Goal: Complete application form

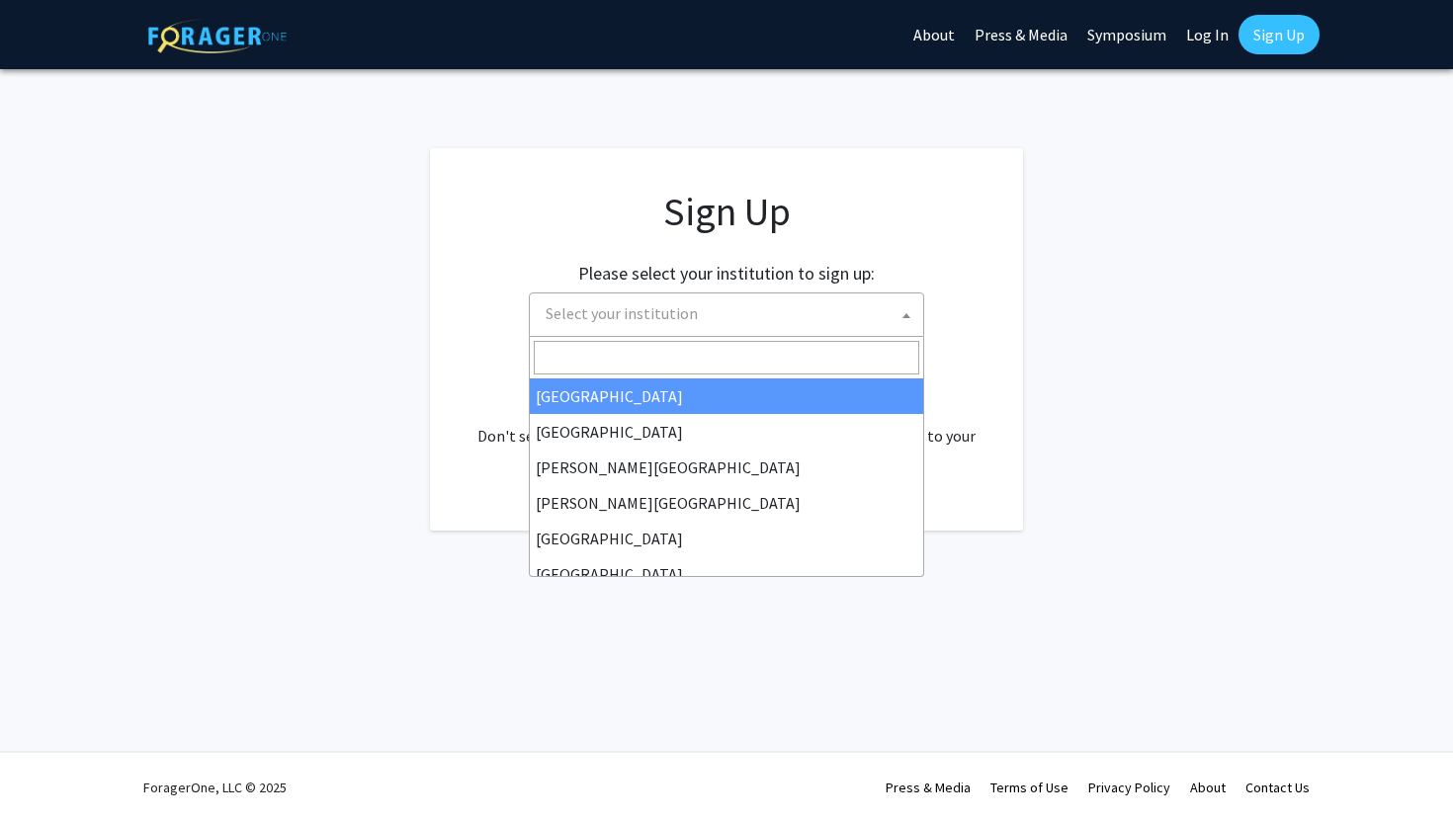
click at [655, 316] on span "Select your institution" at bounding box center [621, 313] width 152 height 20
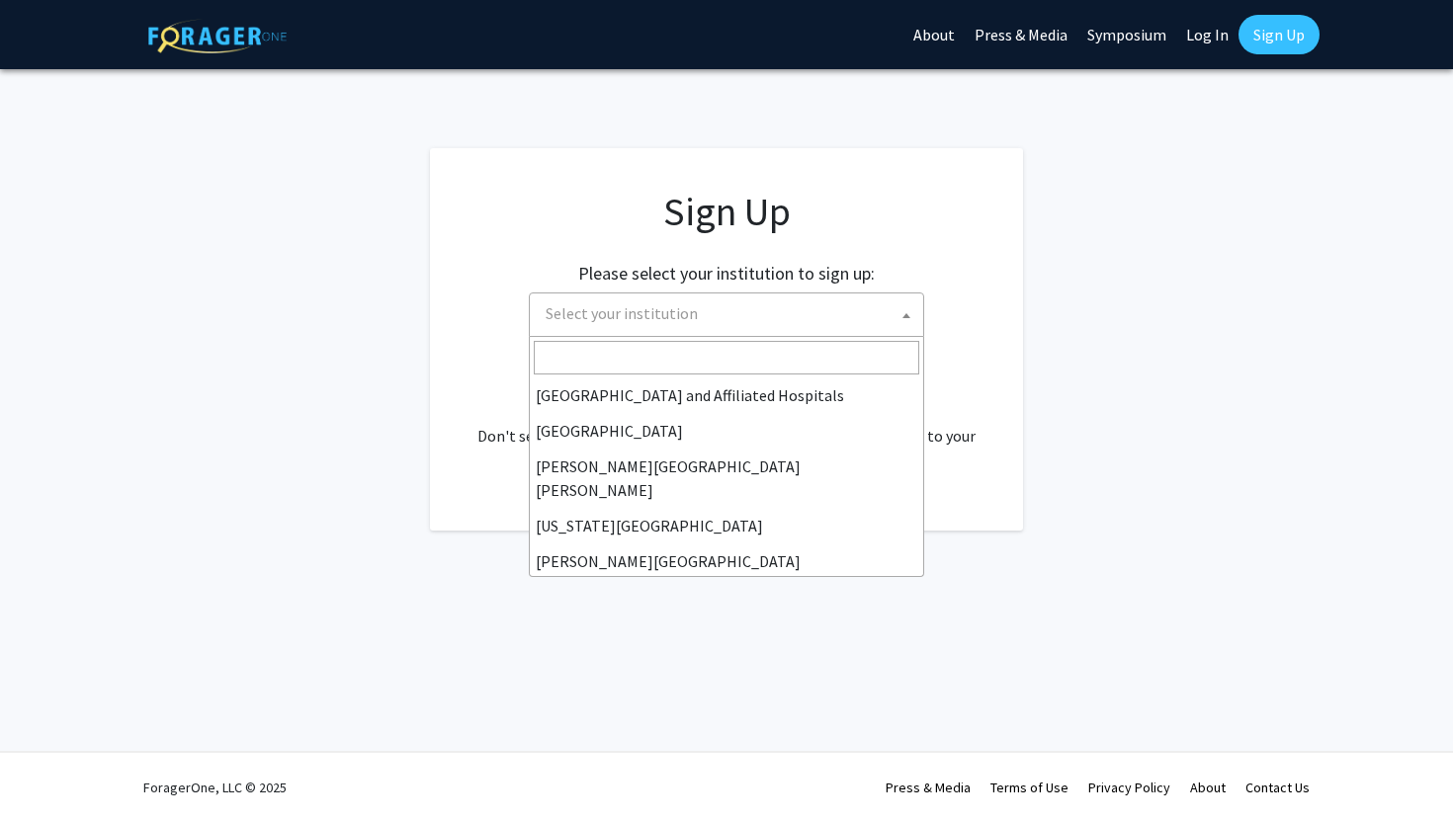
scroll to position [328, 0]
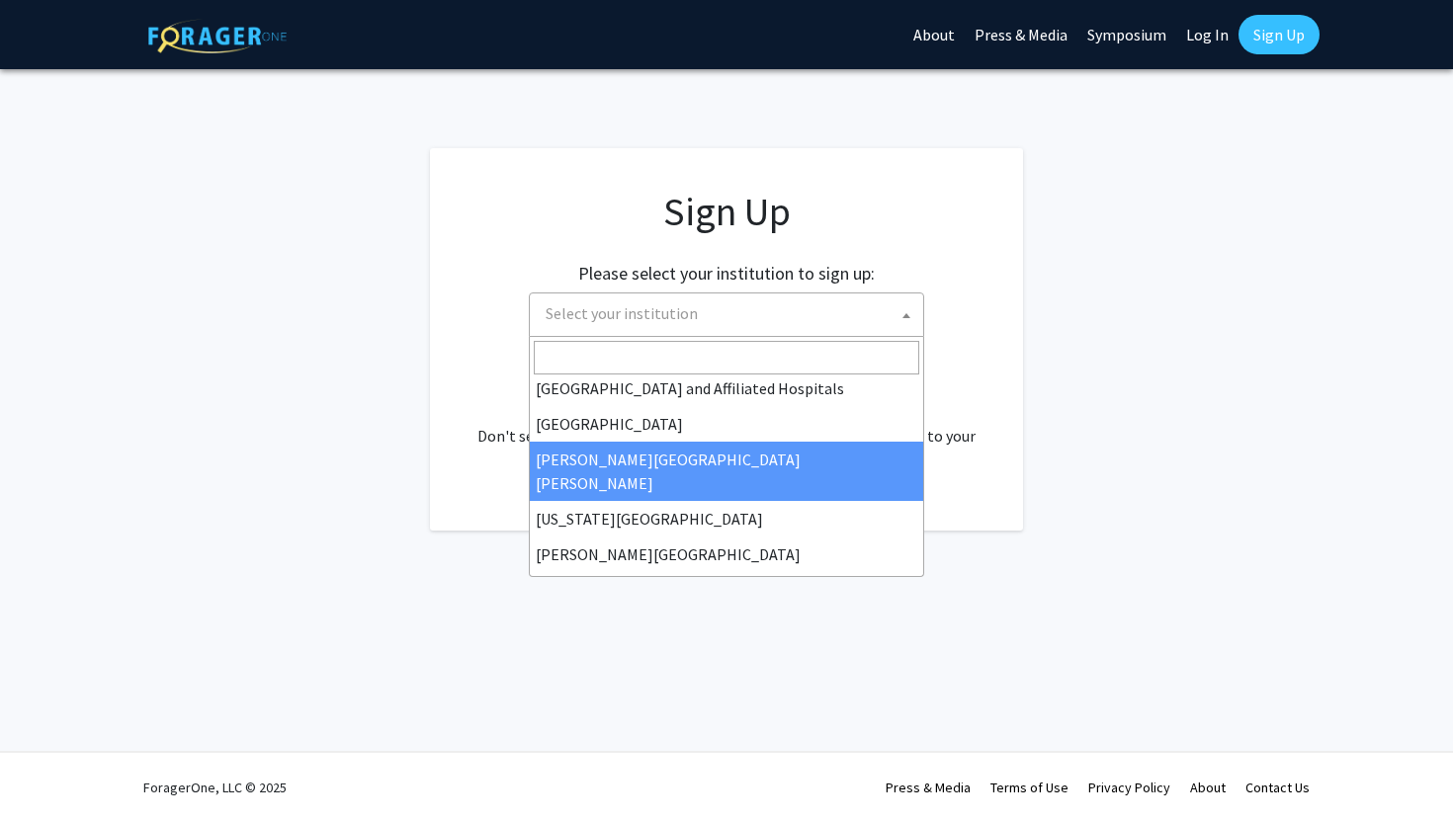
select select "1"
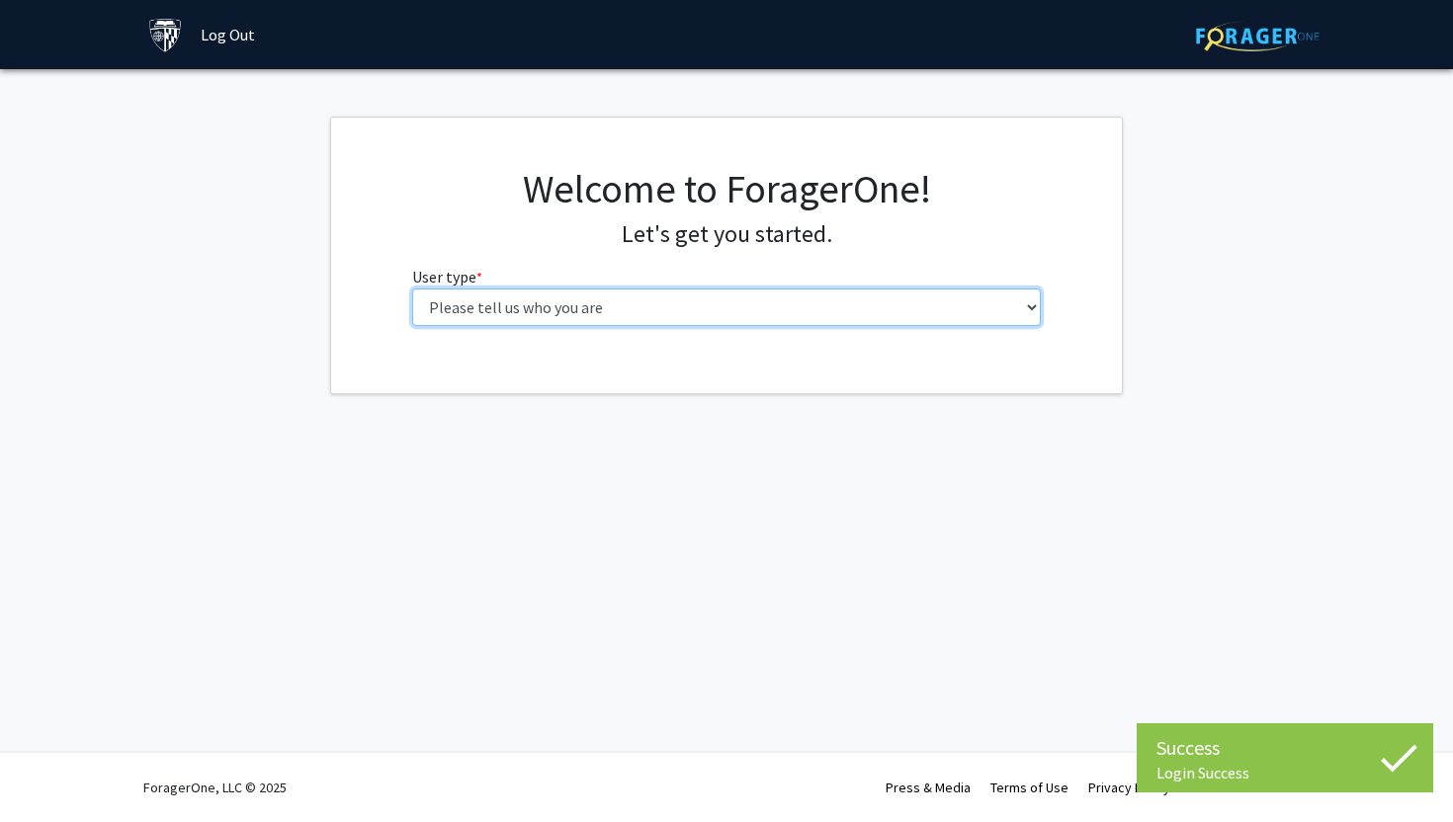
click at [548, 298] on select "Please tell us who you are Undergraduate Student Master's Student Doctoral Cand…" at bounding box center [726, 308] width 629 height 38
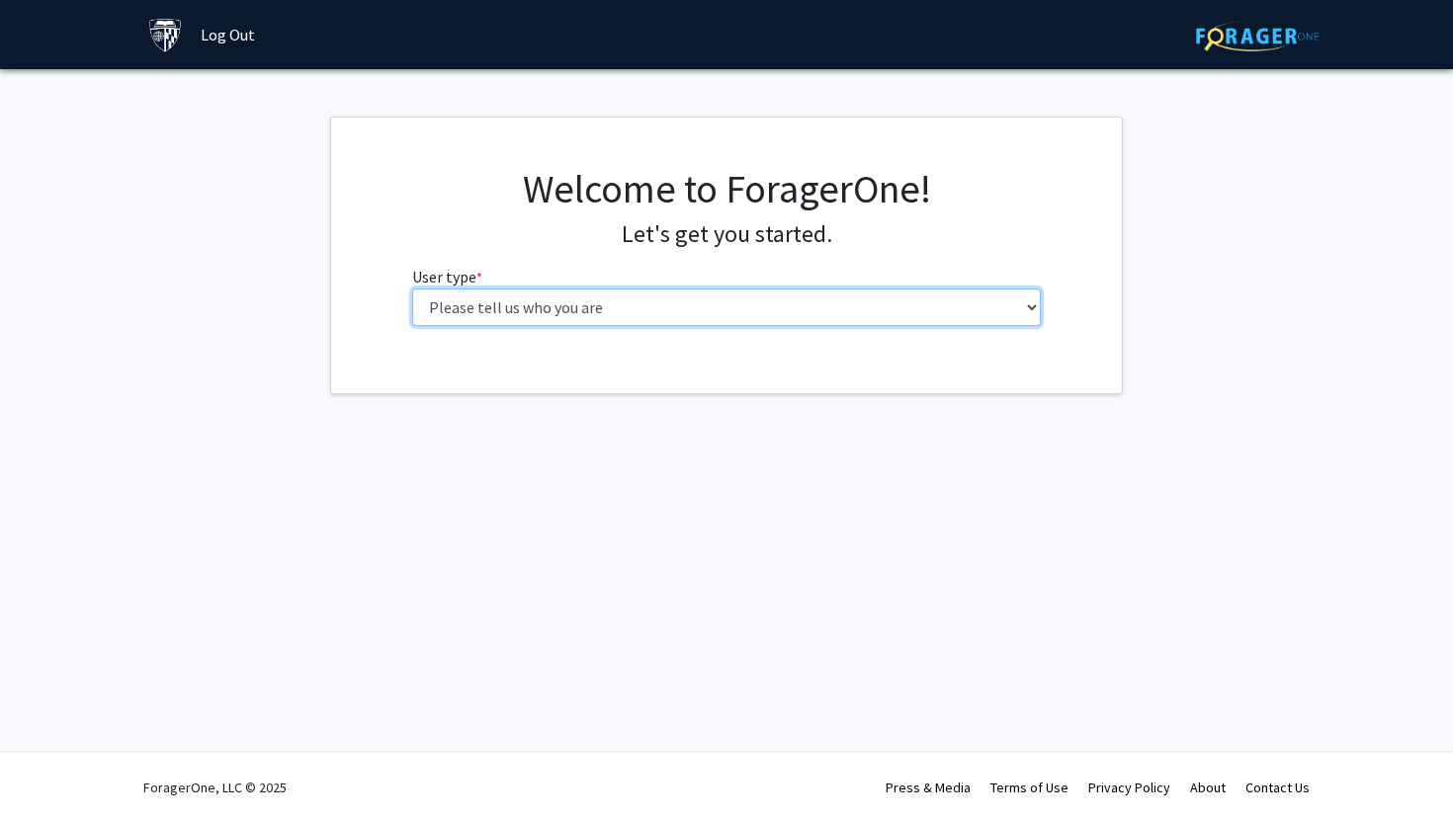
select select "3: doc"
click at [412, 289] on select "Please tell us who you are Undergraduate Student Master's Student Doctoral Cand…" at bounding box center [726, 308] width 629 height 38
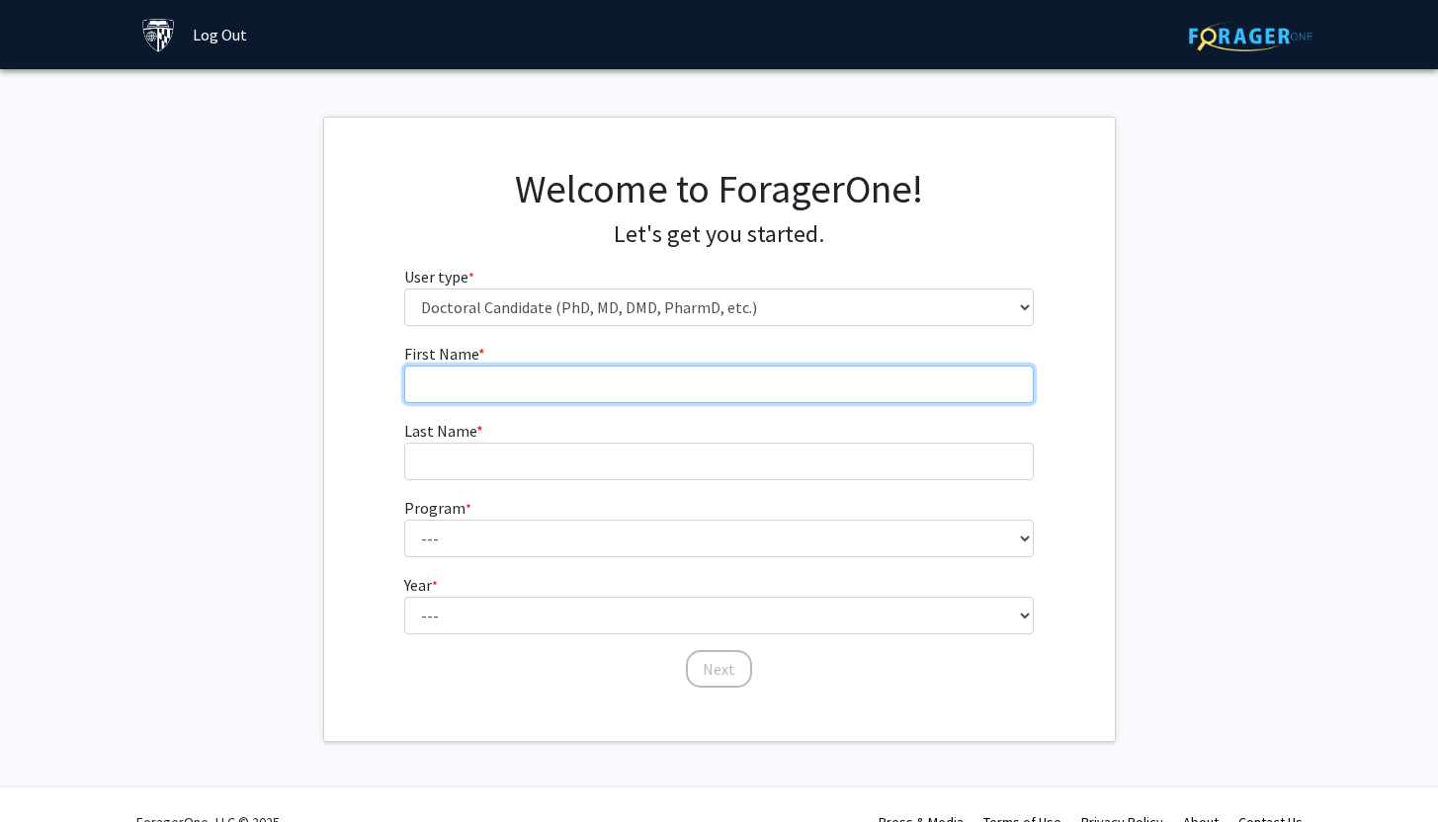
click at [537, 380] on input "First Name * required" at bounding box center [718, 385] width 629 height 38
type input "Hiywete"
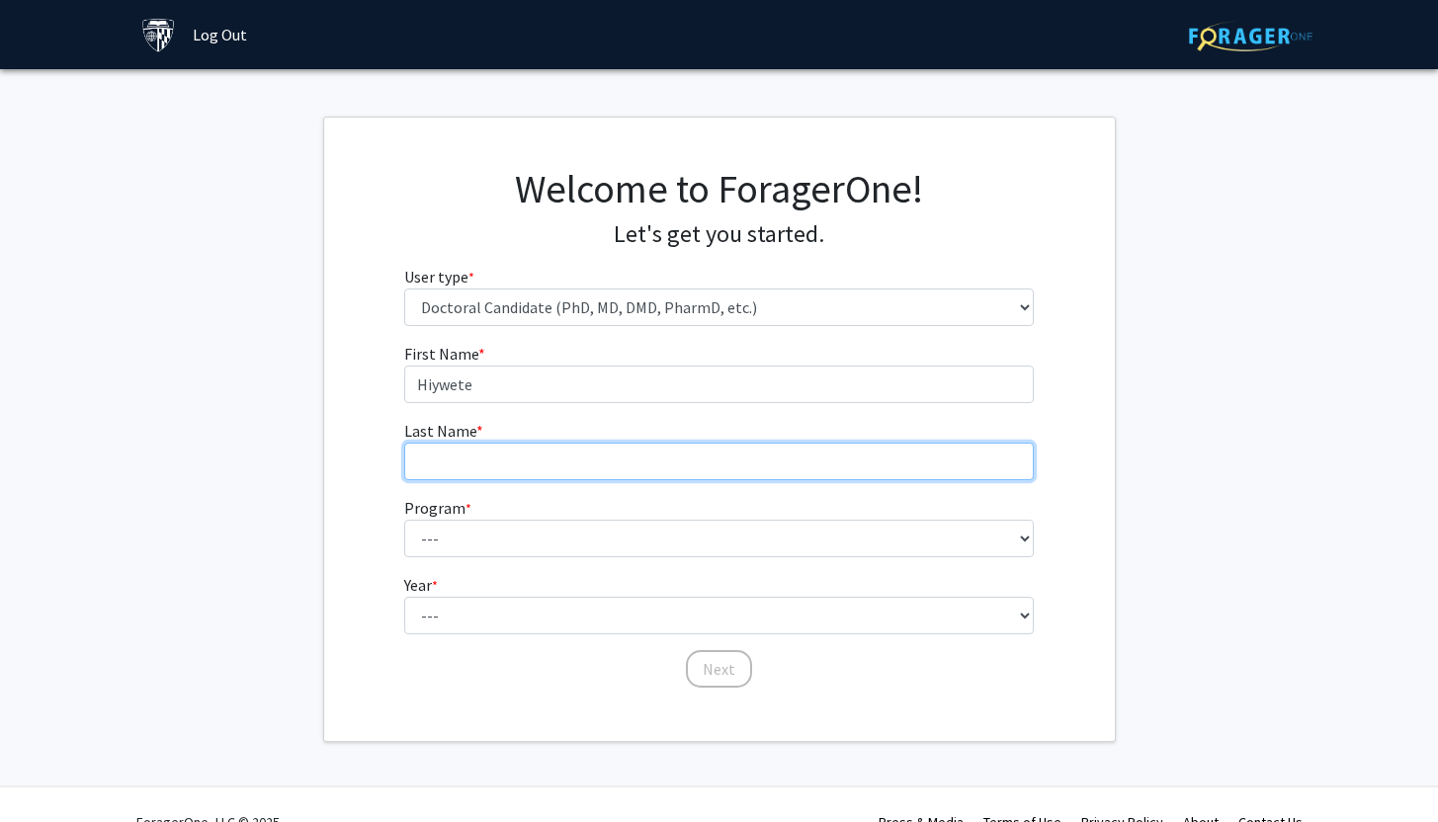
type input "[PERSON_NAME]"
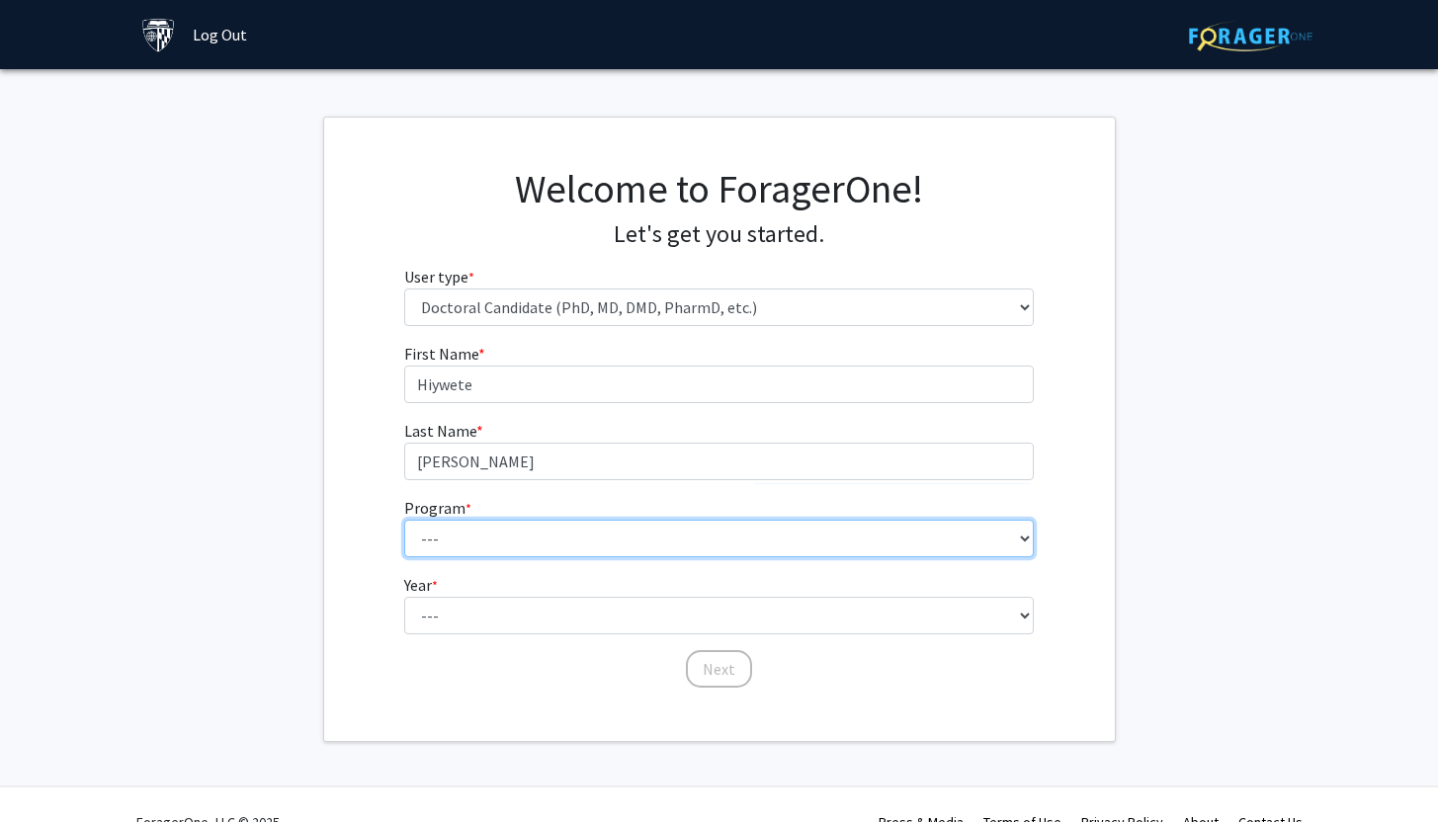
click at [526, 539] on select "--- Adult-Gerontological Acute Care Nurse Practitioner Adult-Gerontological Cri…" at bounding box center [718, 539] width 629 height 38
select select "39: 42"
click at [404, 520] on select "--- Adult-Gerontological Acute Care Nurse Practitioner Adult-Gerontological Cri…" at bounding box center [718, 539] width 629 height 38
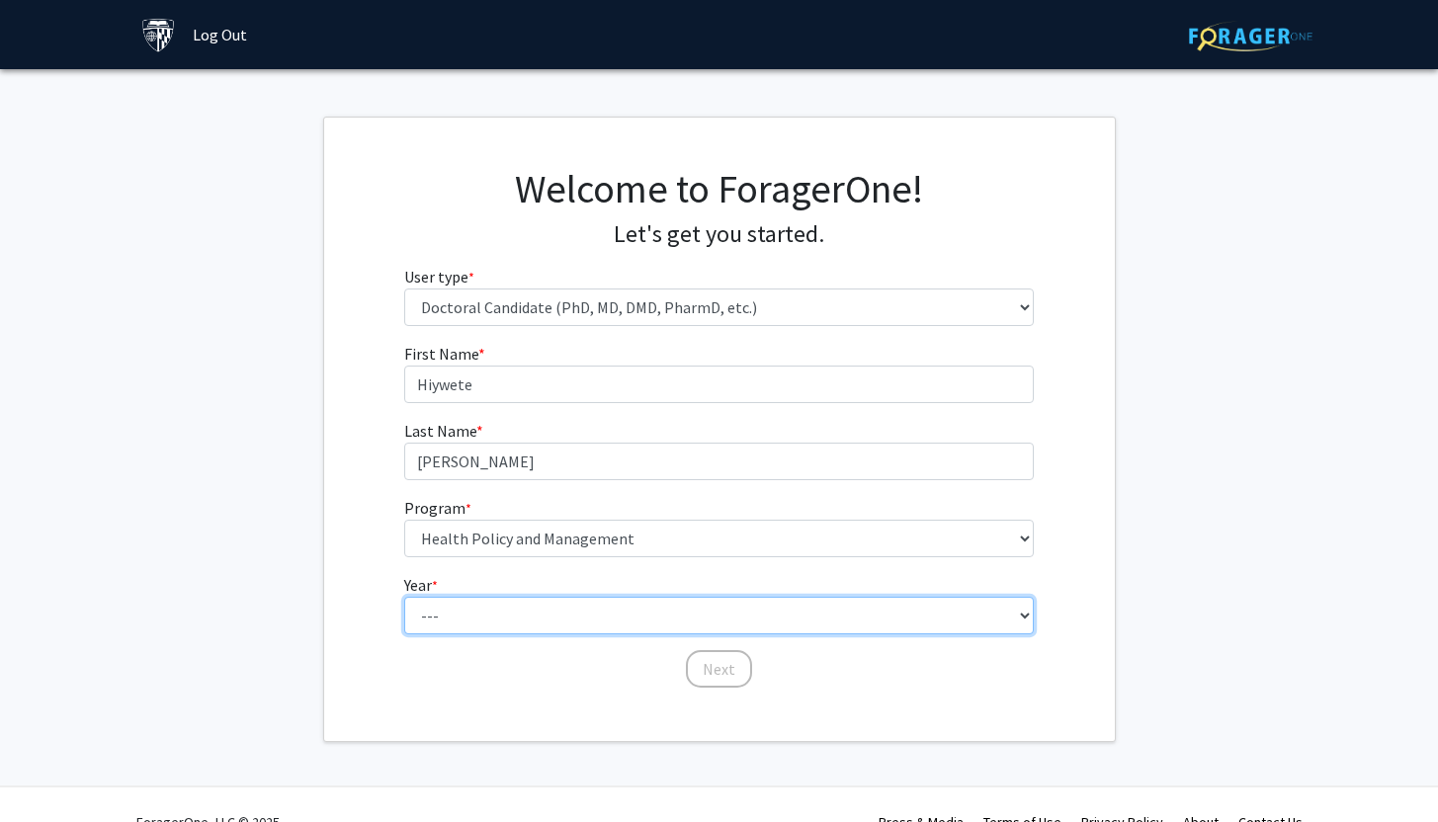
click at [521, 608] on select "--- First Year Second Year Third Year Fourth Year Fifth Year Sixth Year Seventh…" at bounding box center [718, 616] width 629 height 38
select select "1: first_year"
click at [404, 597] on select "--- First Year Second Year Third Year Fourth Year Fifth Year Sixth Year Seventh…" at bounding box center [718, 616] width 629 height 38
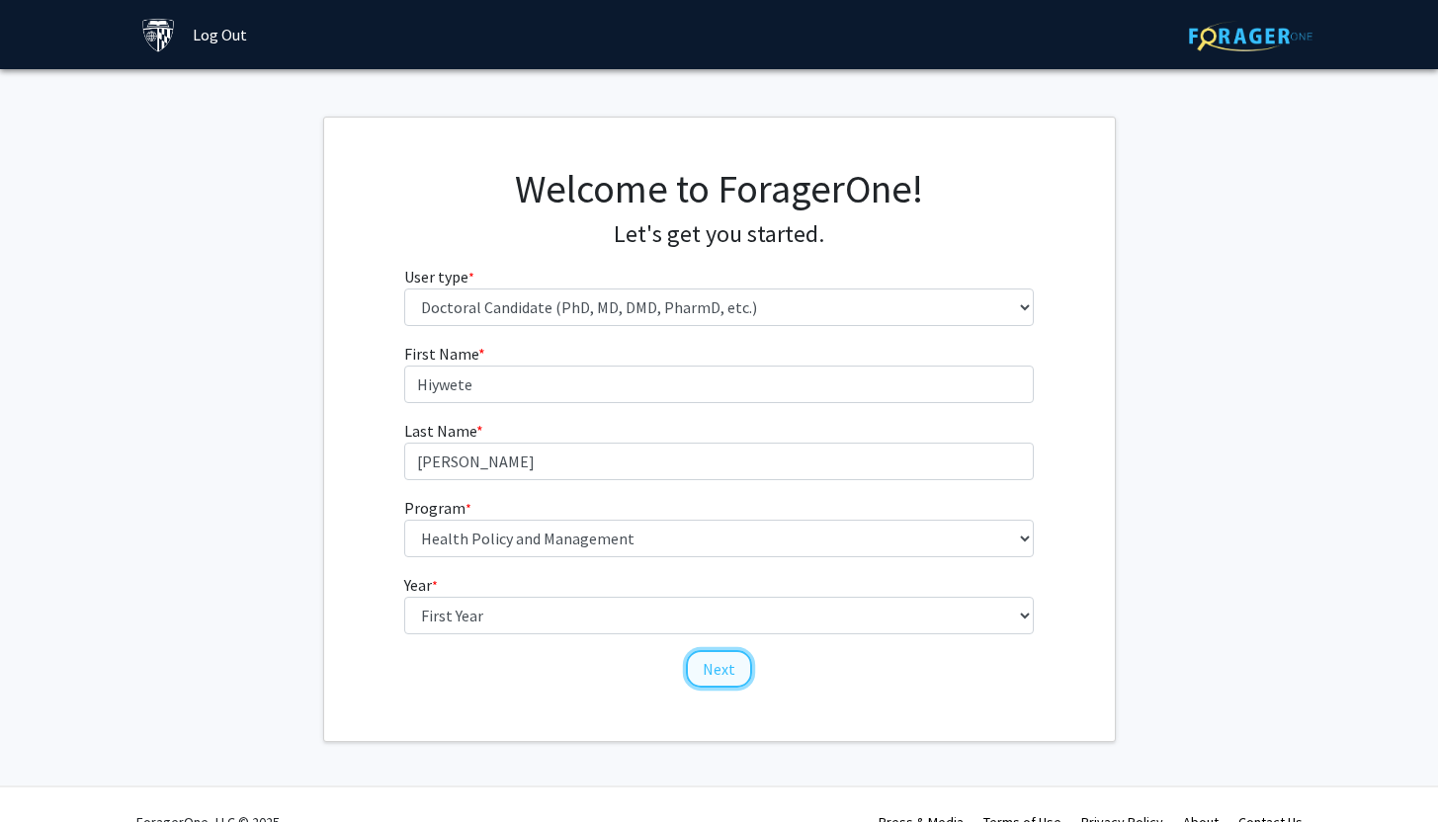
click at [718, 662] on button "Next" at bounding box center [719, 669] width 66 height 38
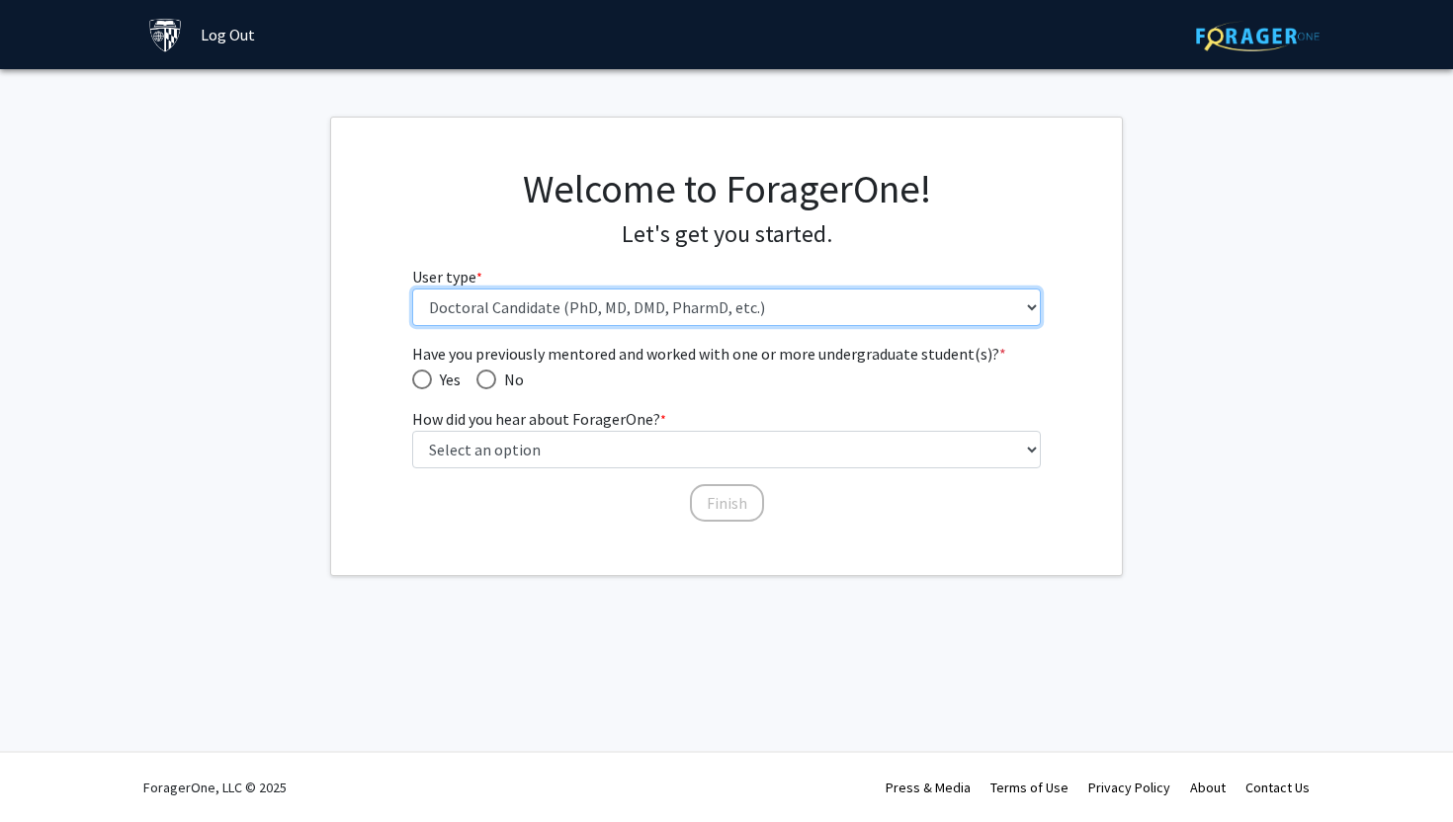
click at [559, 313] on select "Please tell us who you are Undergraduate Student Master's Student Doctoral Cand…" at bounding box center [726, 308] width 629 height 38
click at [412, 289] on select "Please tell us who you are Undergraduate Student Master's Student Doctoral Cand…" at bounding box center [726, 308] width 629 height 38
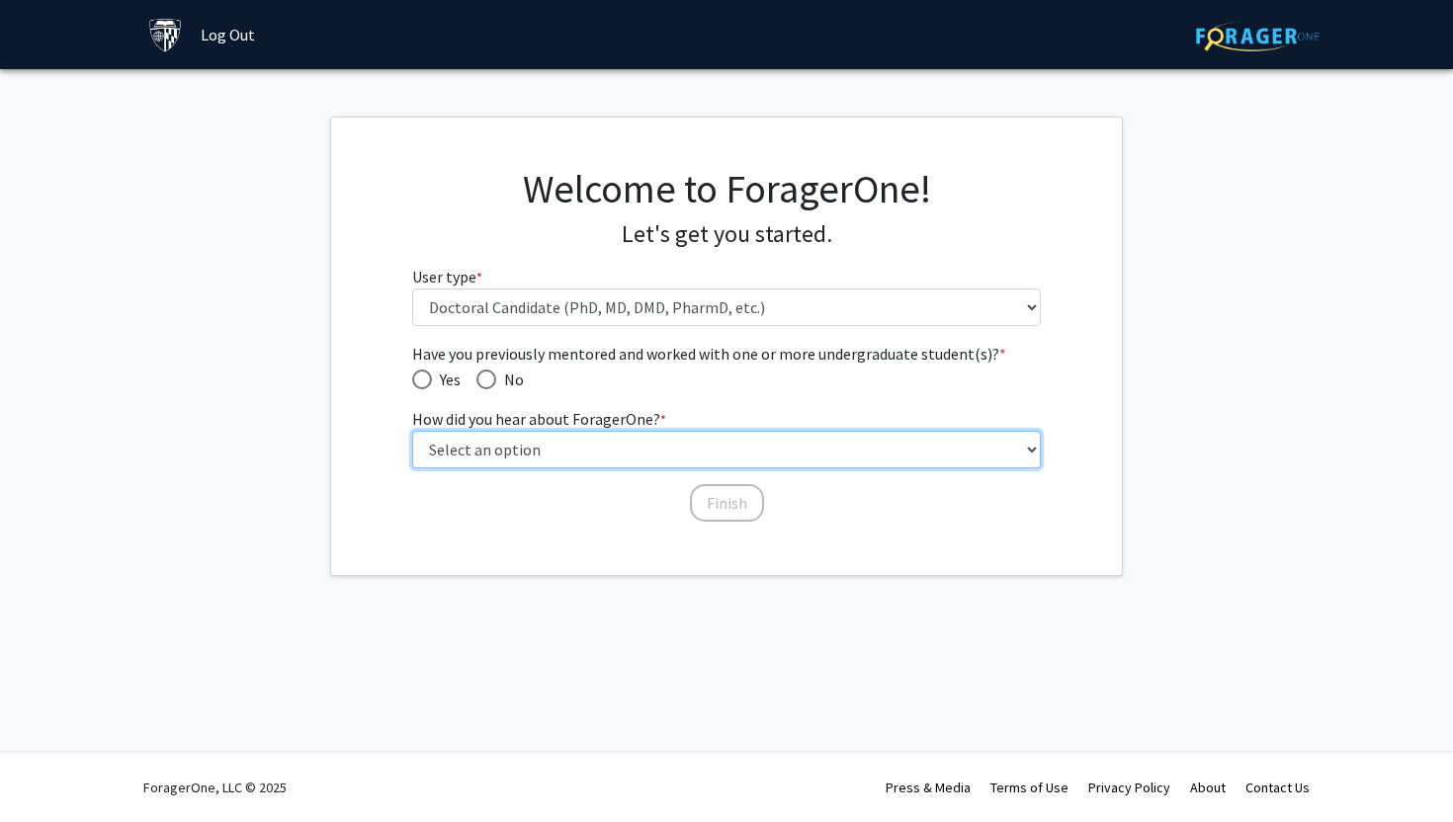
click at [542, 435] on select "Select an option Peer/student recommendation Faculty/staff recommendation Unive…" at bounding box center [726, 450] width 629 height 38
select select "3: university_website"
click at [412, 431] on select "Select an option Peer/student recommendation Faculty/staff recommendation Unive…" at bounding box center [726, 450] width 629 height 38
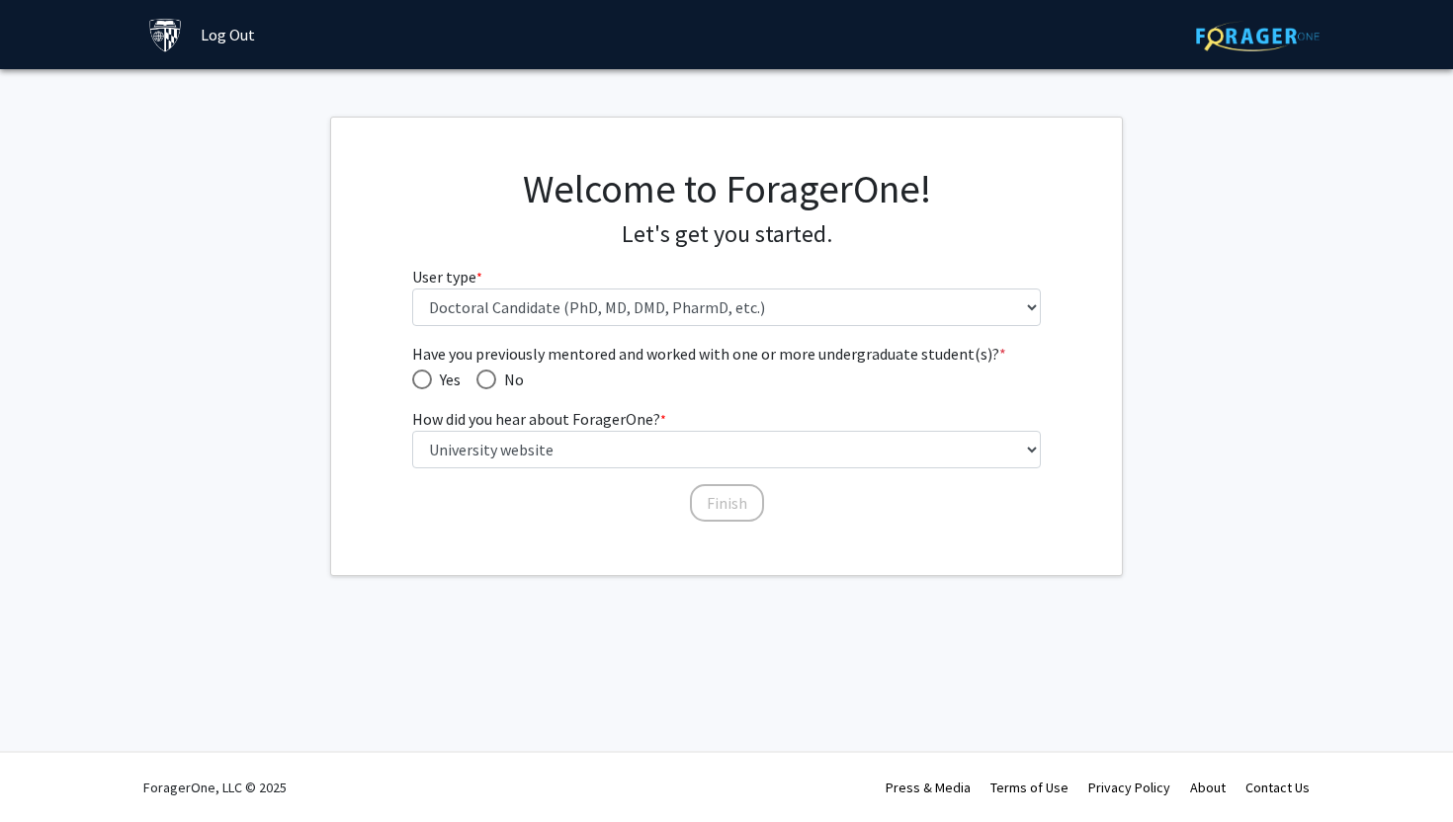
click at [417, 375] on span "Have you previously mentored and worked with one or more undergraduate student(…" at bounding box center [422, 380] width 20 height 20
click at [417, 375] on input "Yes" at bounding box center [422, 380] width 20 height 20
radio input "true"
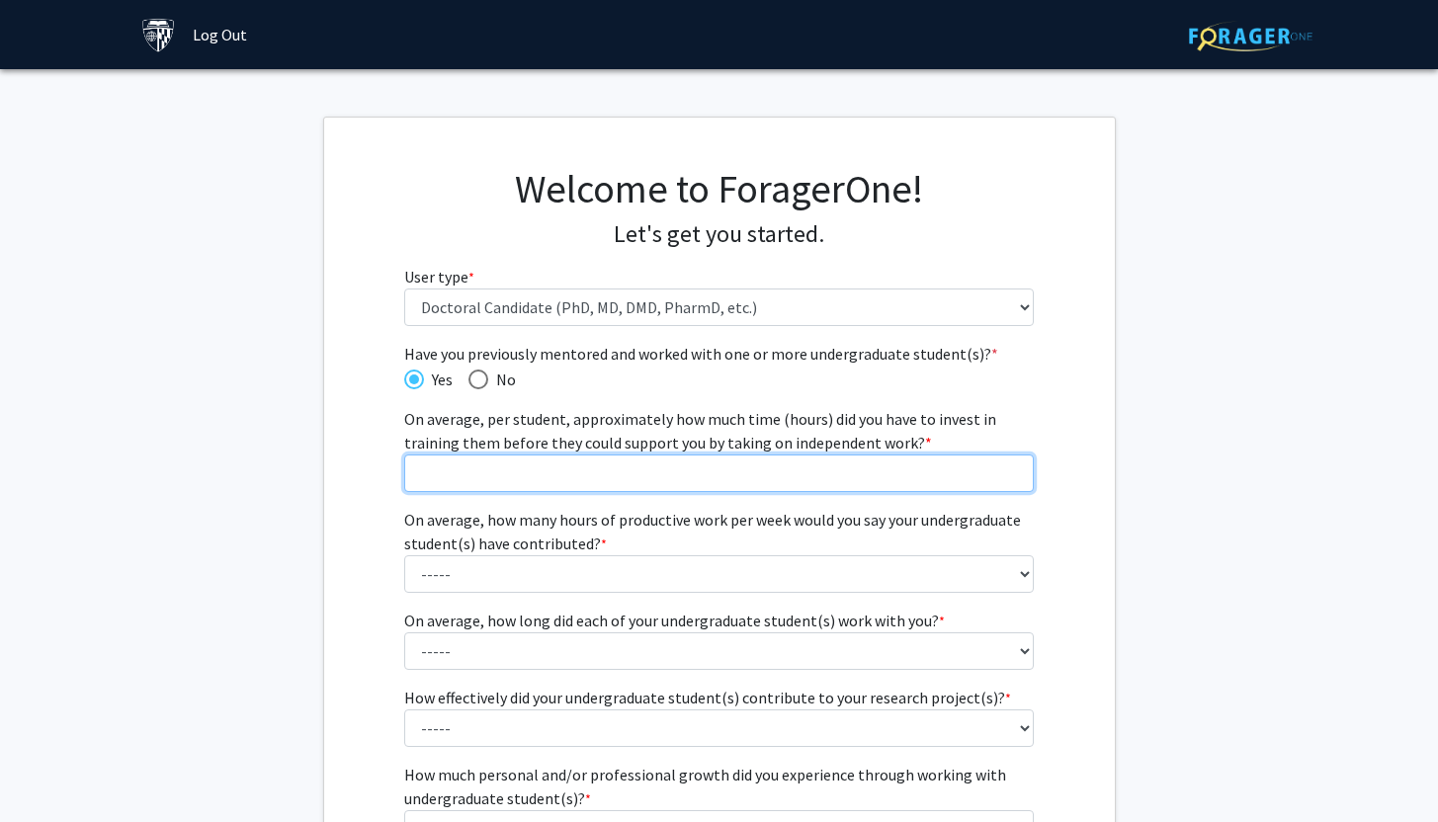
click at [574, 476] on input "On average, per student, approximately how much time (hours) did you have to in…" at bounding box center [718, 474] width 629 height 38
click at [1019, 461] on input "1" at bounding box center [718, 474] width 629 height 38
type input "2"
click at [1014, 468] on input "2" at bounding box center [718, 474] width 629 height 38
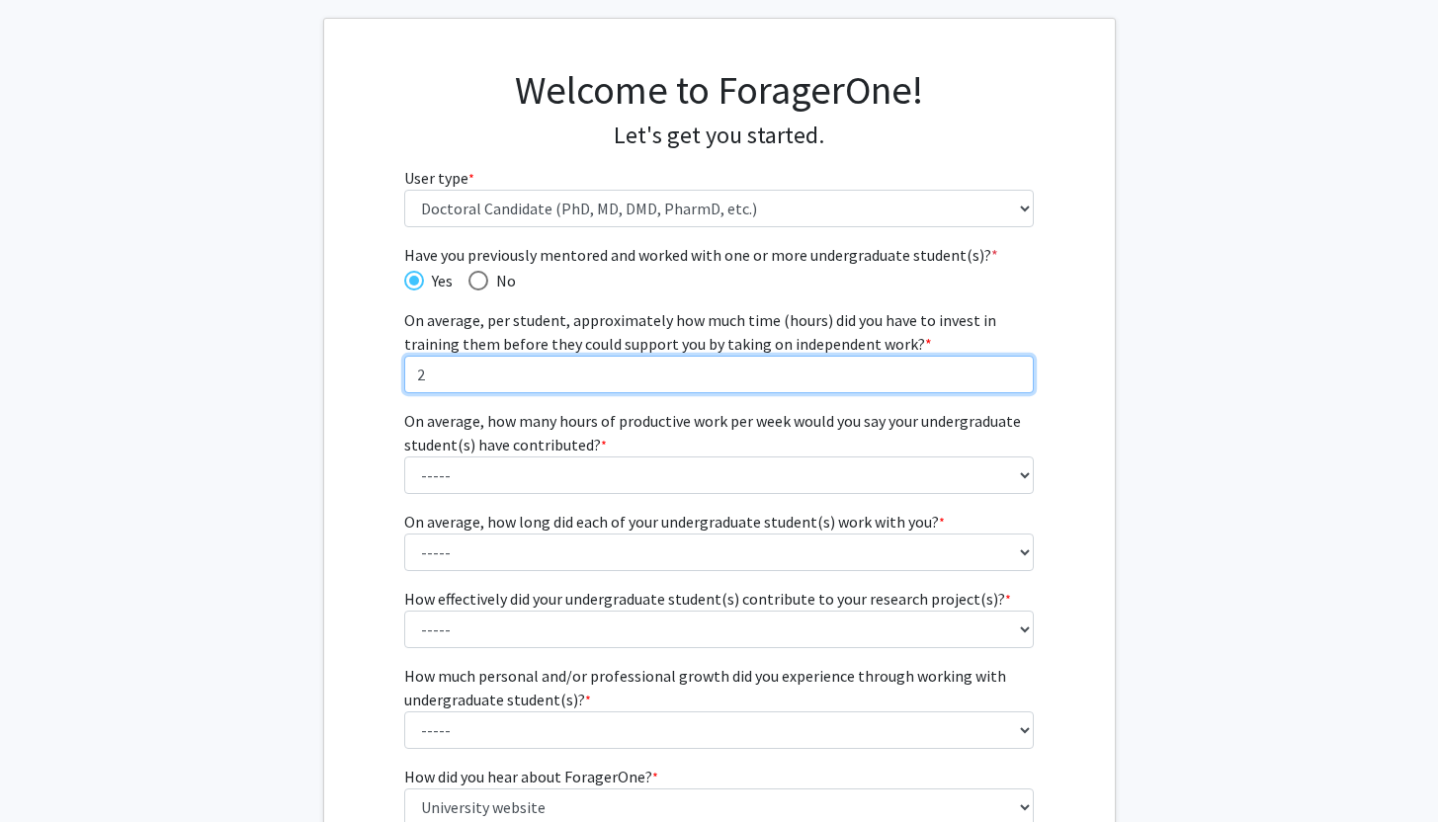
scroll to position [324, 0]
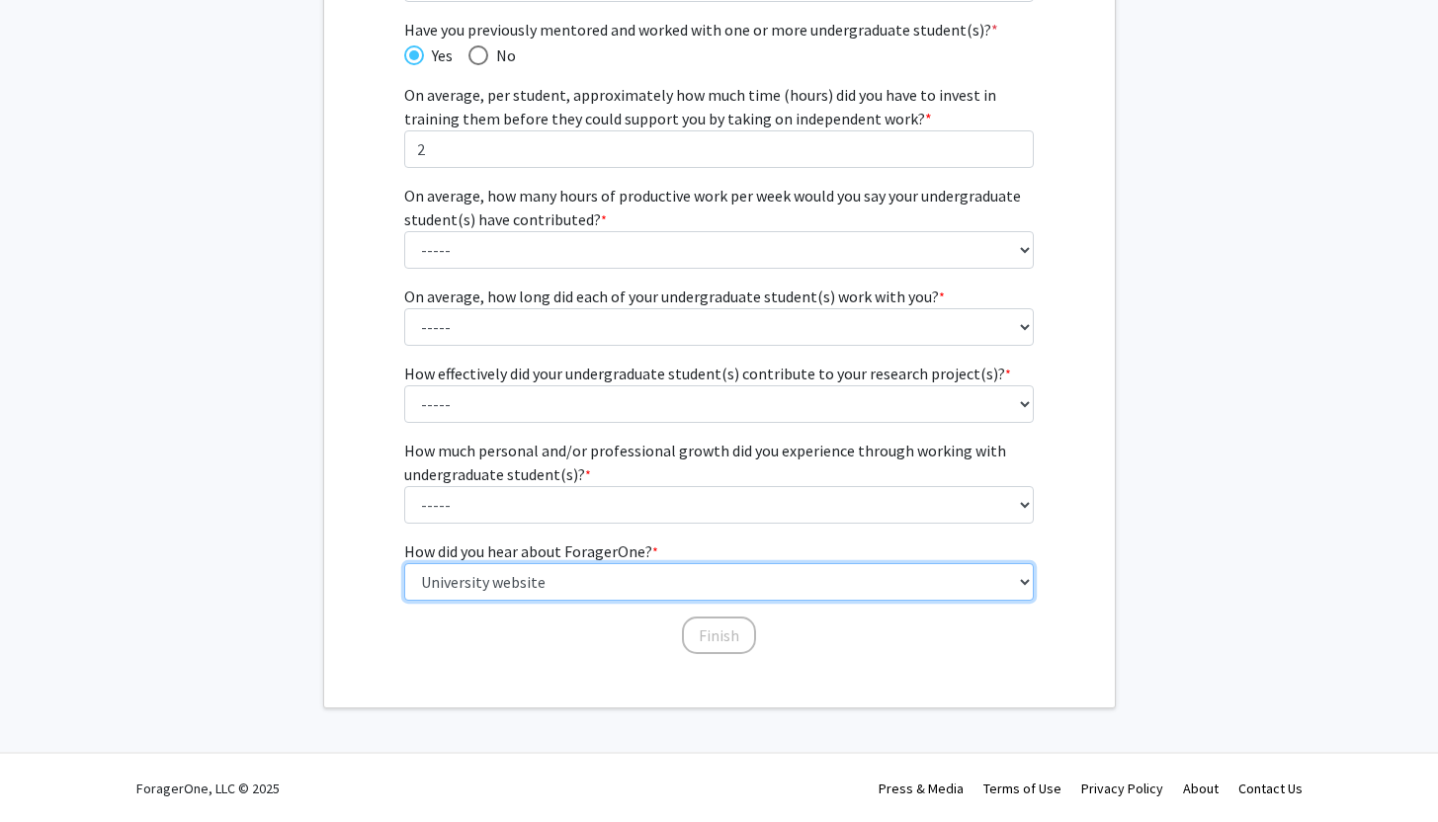
click at [520, 575] on select "Select an option Peer/student recommendation Faculty/staff recommendation Unive…" at bounding box center [718, 582] width 629 height 38
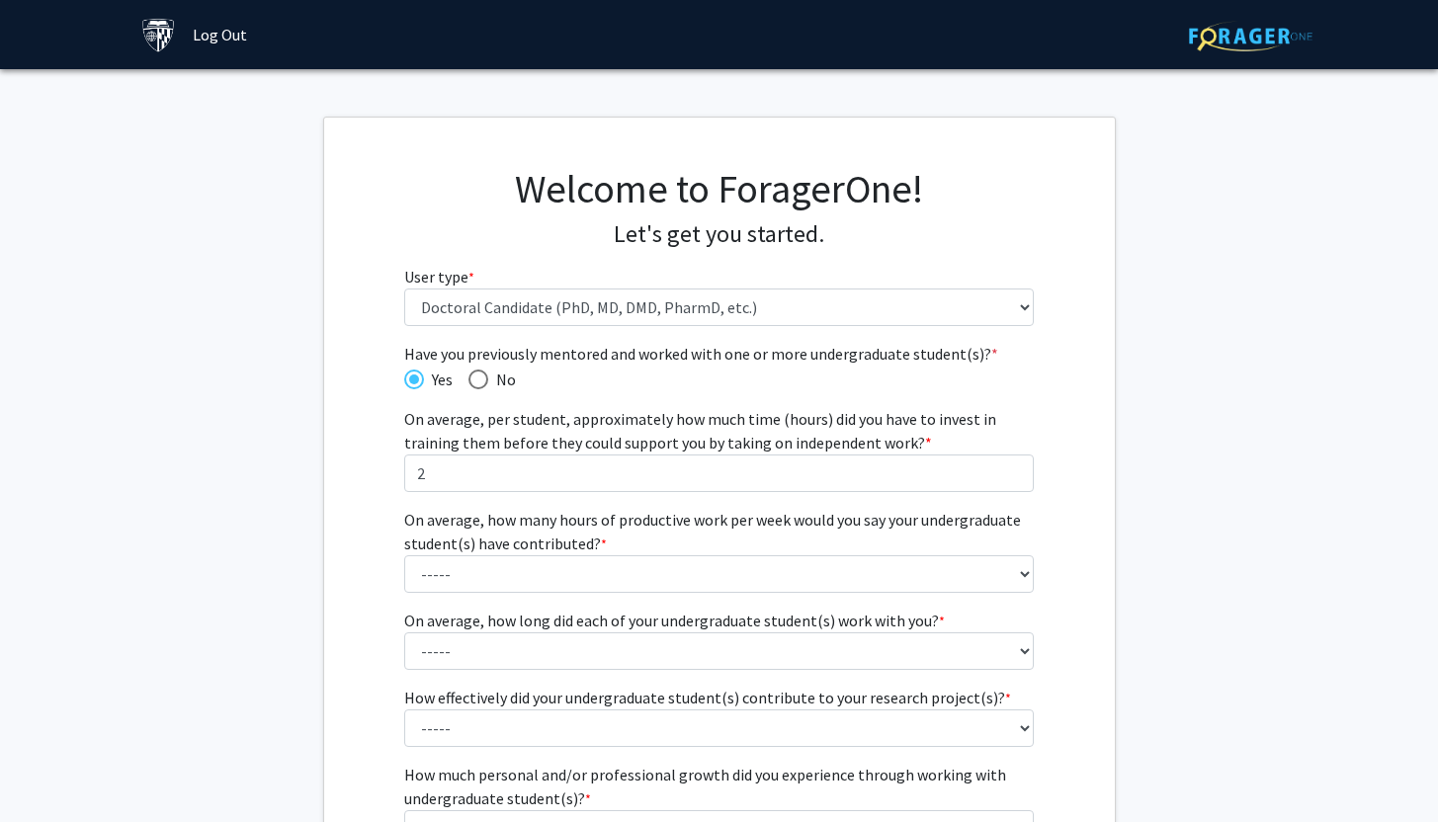
click at [487, 327] on div "Welcome to ForagerOne! Let's get you started. User type * required Please tell …" at bounding box center [718, 253] width 659 height 177
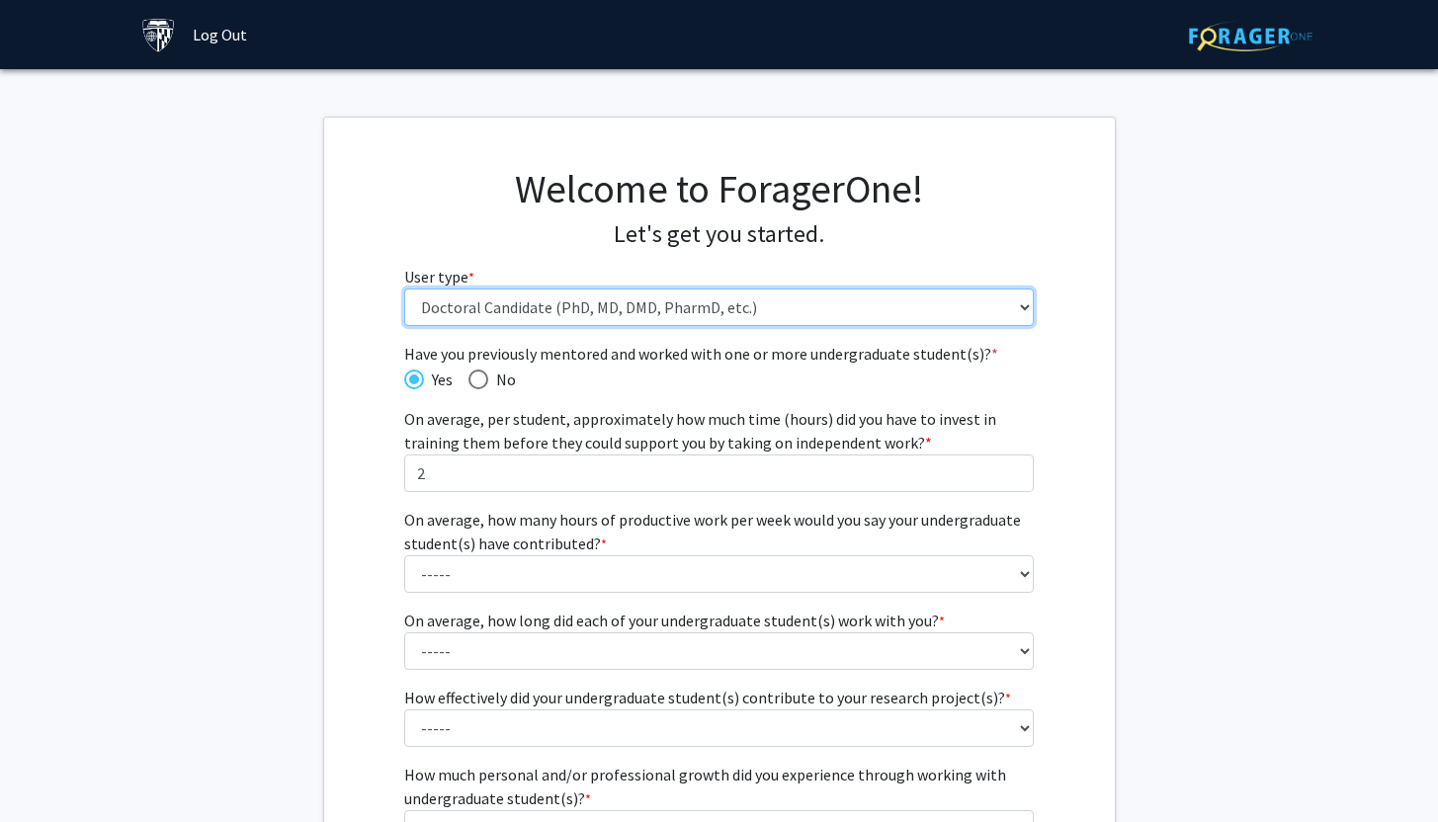
click at [492, 317] on select "Please tell us who you are Undergraduate Student Master's Student Doctoral Cand…" at bounding box center [718, 308] width 629 height 38
click at [404, 289] on select "Please tell us who you are Undergraduate Student Master's Student Doctoral Cand…" at bounding box center [718, 308] width 629 height 38
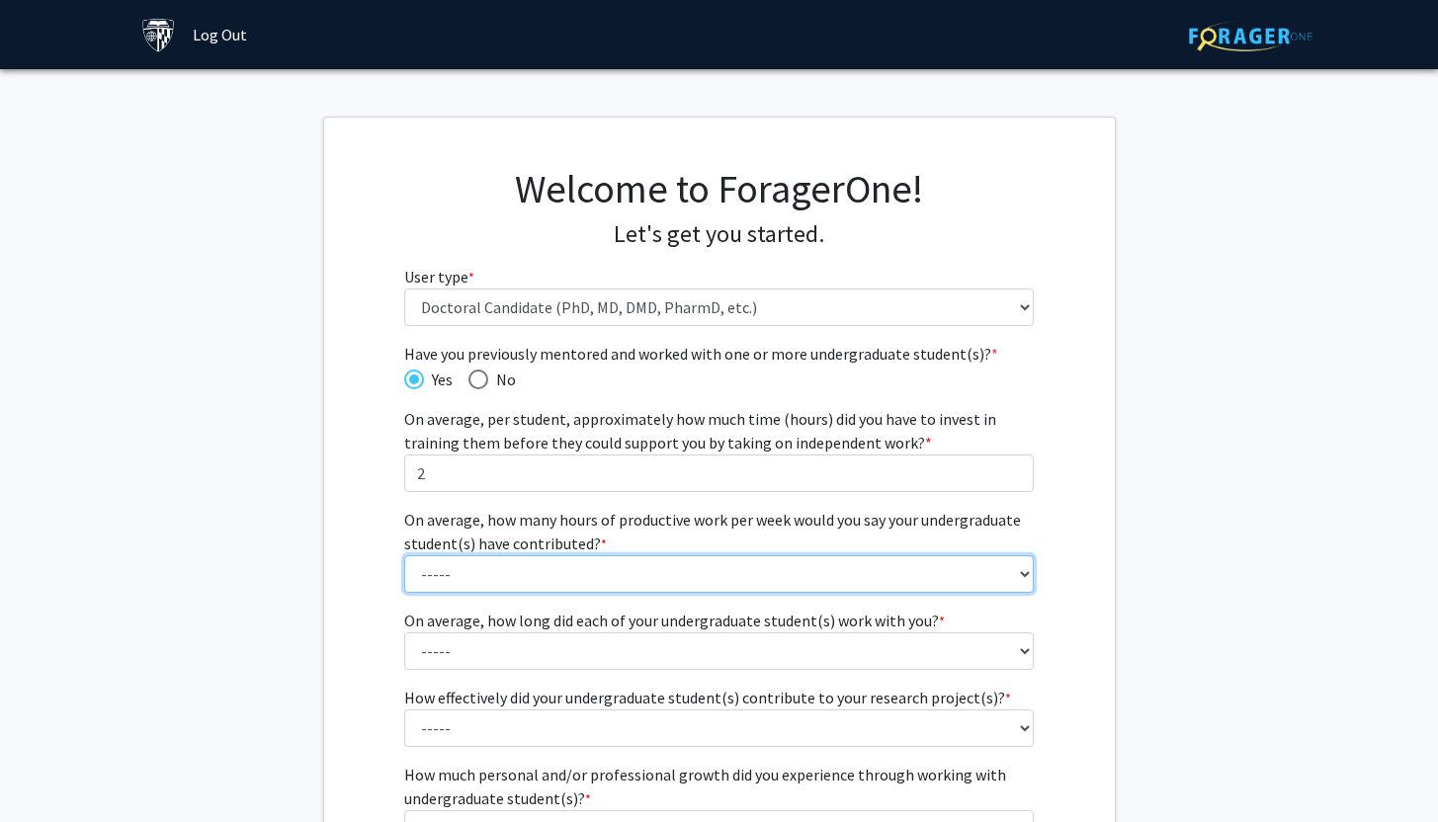
click at [523, 577] on select "----- 1 - 5 hours 6 - 10 hours 11 - 15 hours 16 - 20 hours 21 - 30 hours 31 - 4…" at bounding box center [718, 574] width 629 height 38
select select "2: 6 - 10 hours"
click at [404, 555] on select "----- 1 - 5 hours 6 - 10 hours 11 - 15 hours 16 - 20 hours 21 - 30 hours 31 - 4…" at bounding box center [718, 574] width 629 height 38
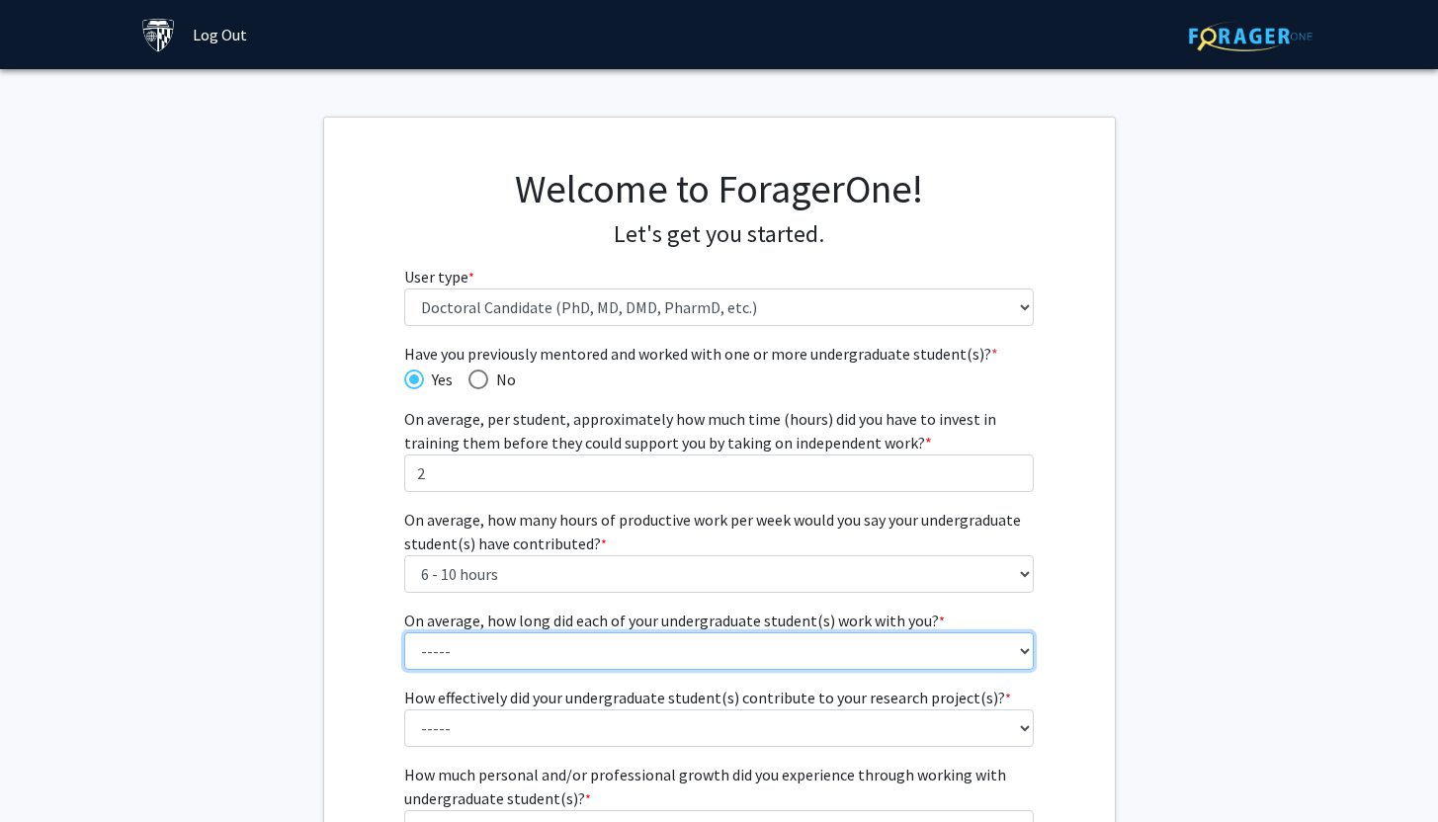
click at [562, 645] on select "----- 1 - 3 months 3 - 6 months 6 months - 1 year 1 - 2 years 2 - 3 years 3 - 4…" at bounding box center [718, 651] width 629 height 38
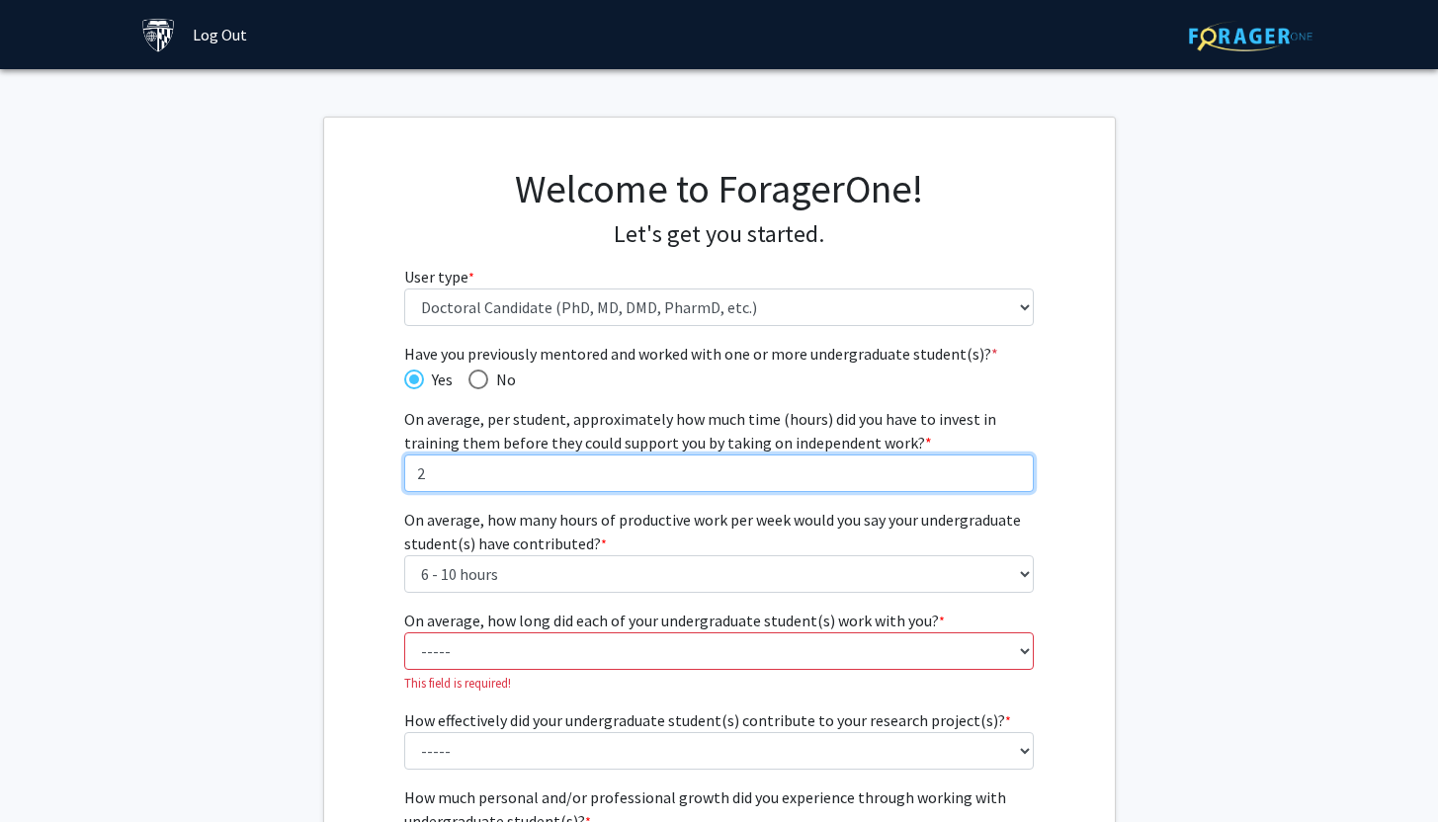
click at [491, 480] on input "2" at bounding box center [718, 474] width 629 height 38
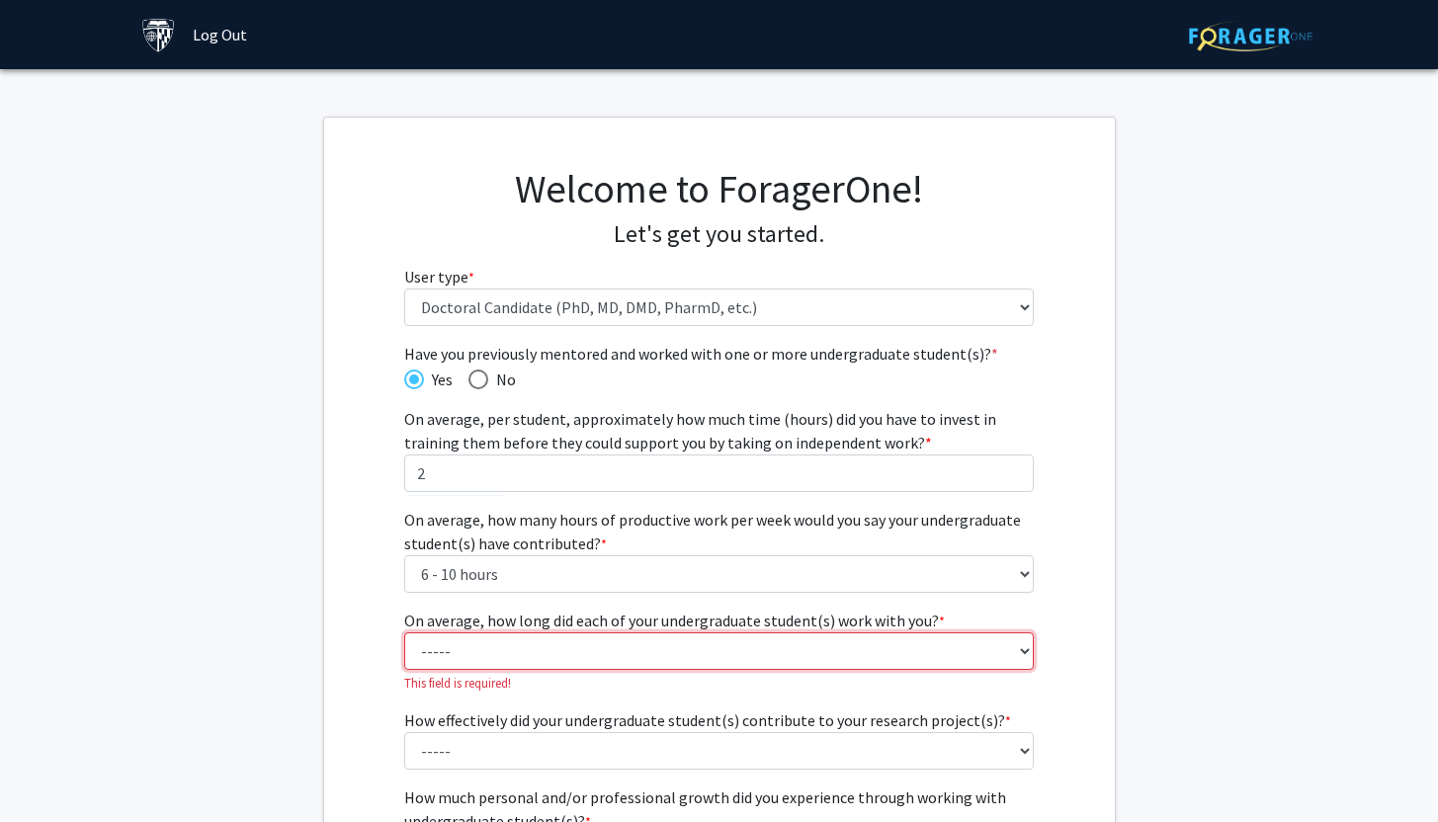
click at [613, 646] on select "----- 1 - 3 months 3 - 6 months 6 months - 1 year 1 - 2 years 2 - 3 years 3 - 4…" at bounding box center [718, 651] width 629 height 38
select select "1: 1 - 3 months"
click at [404, 632] on select "----- 1 - 3 months 3 - 6 months 6 months - 1 year 1 - 2 years 2 - 3 years 3 - 4…" at bounding box center [718, 651] width 629 height 38
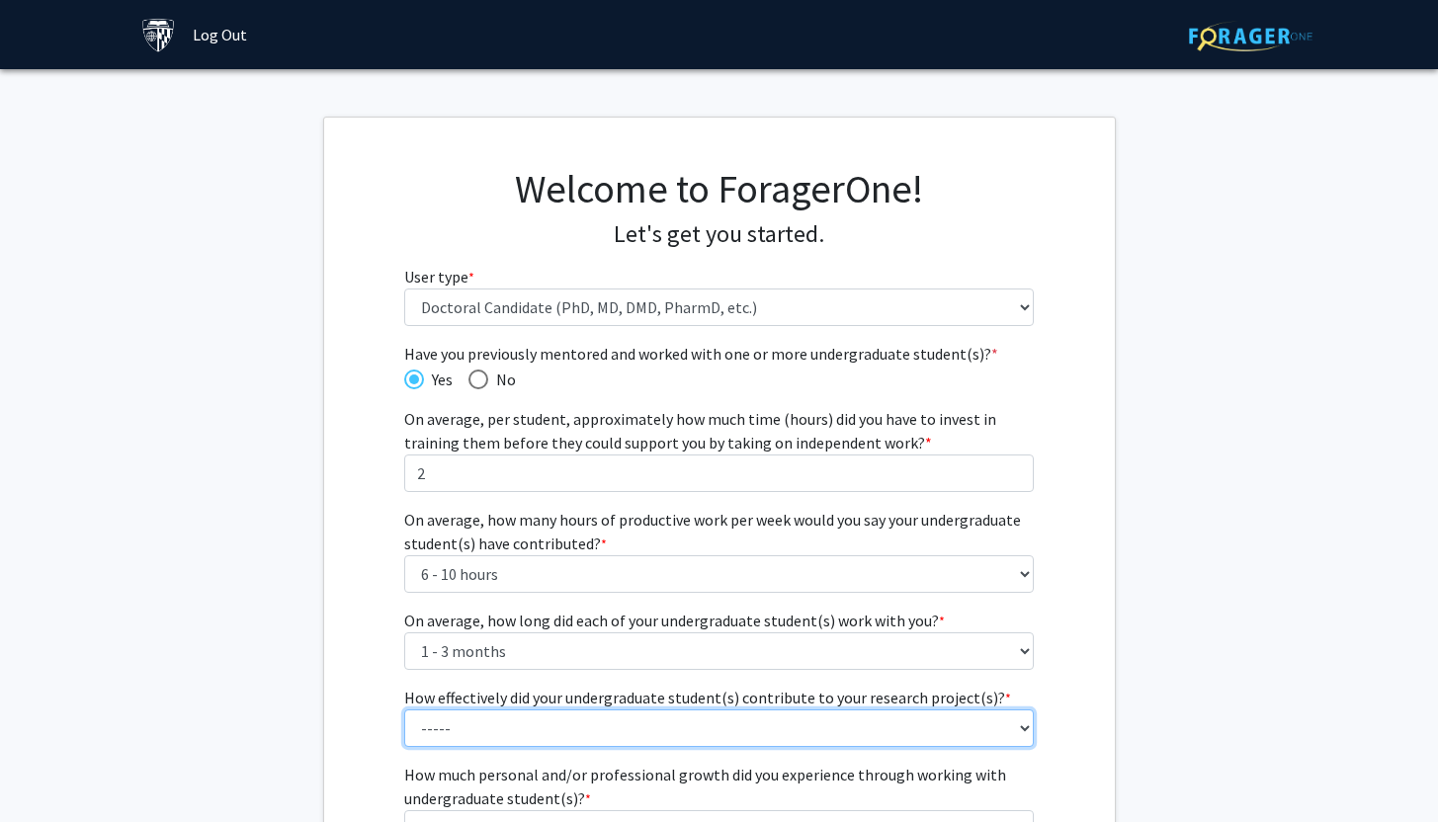
click at [559, 717] on select "----- 1 (Minimally) 2 3 (Moderately) 4 5 (Significantly)" at bounding box center [718, 728] width 629 height 38
select select "1: 1"
click at [404, 709] on select "----- 1 (Minimally) 2 3 (Moderately) 4 5 (Significantly)" at bounding box center [718, 728] width 629 height 38
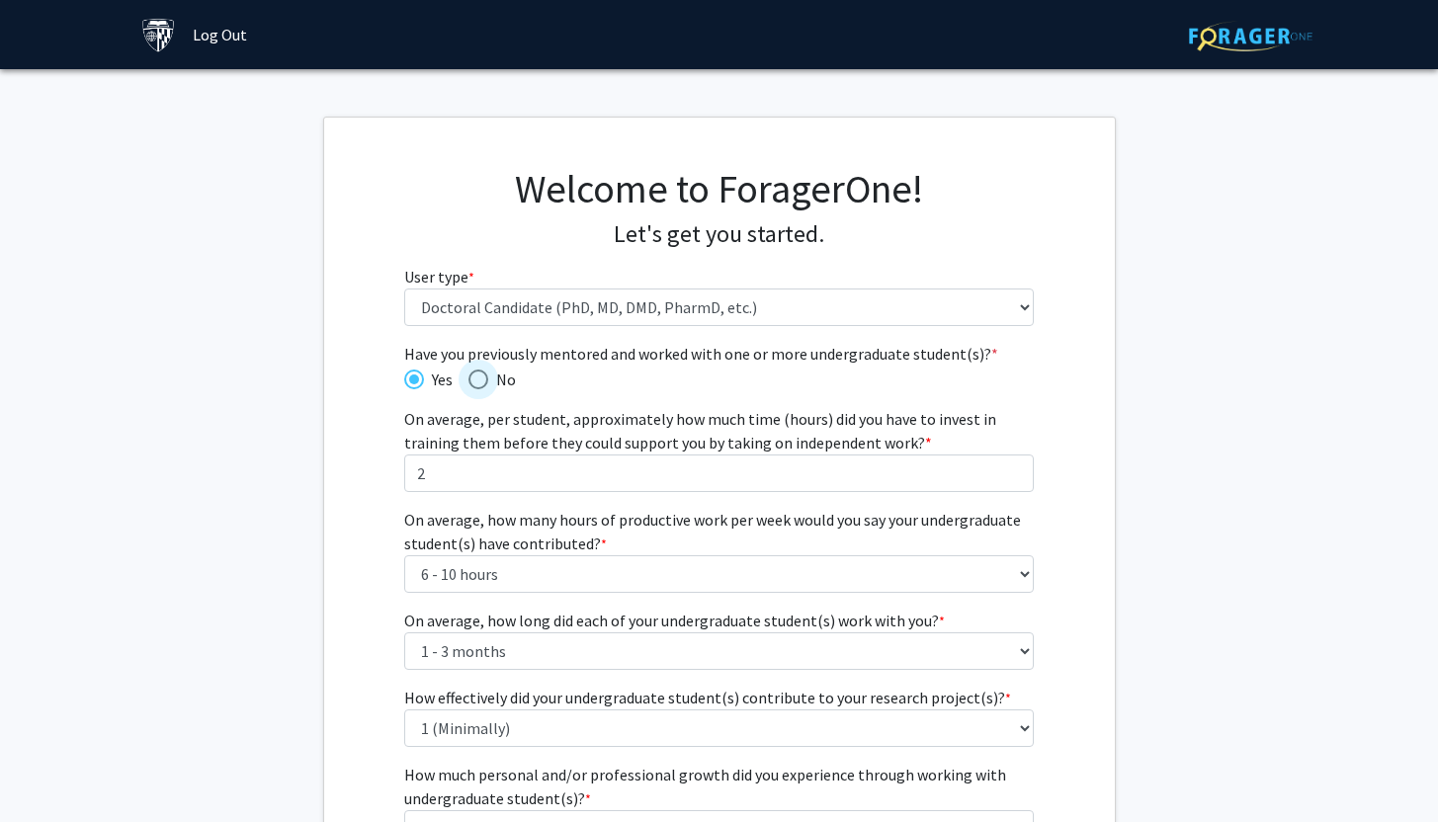
click at [491, 377] on span "No" at bounding box center [502, 380] width 28 height 24
click at [488, 377] on input "No" at bounding box center [478, 380] width 20 height 20
radio input "true"
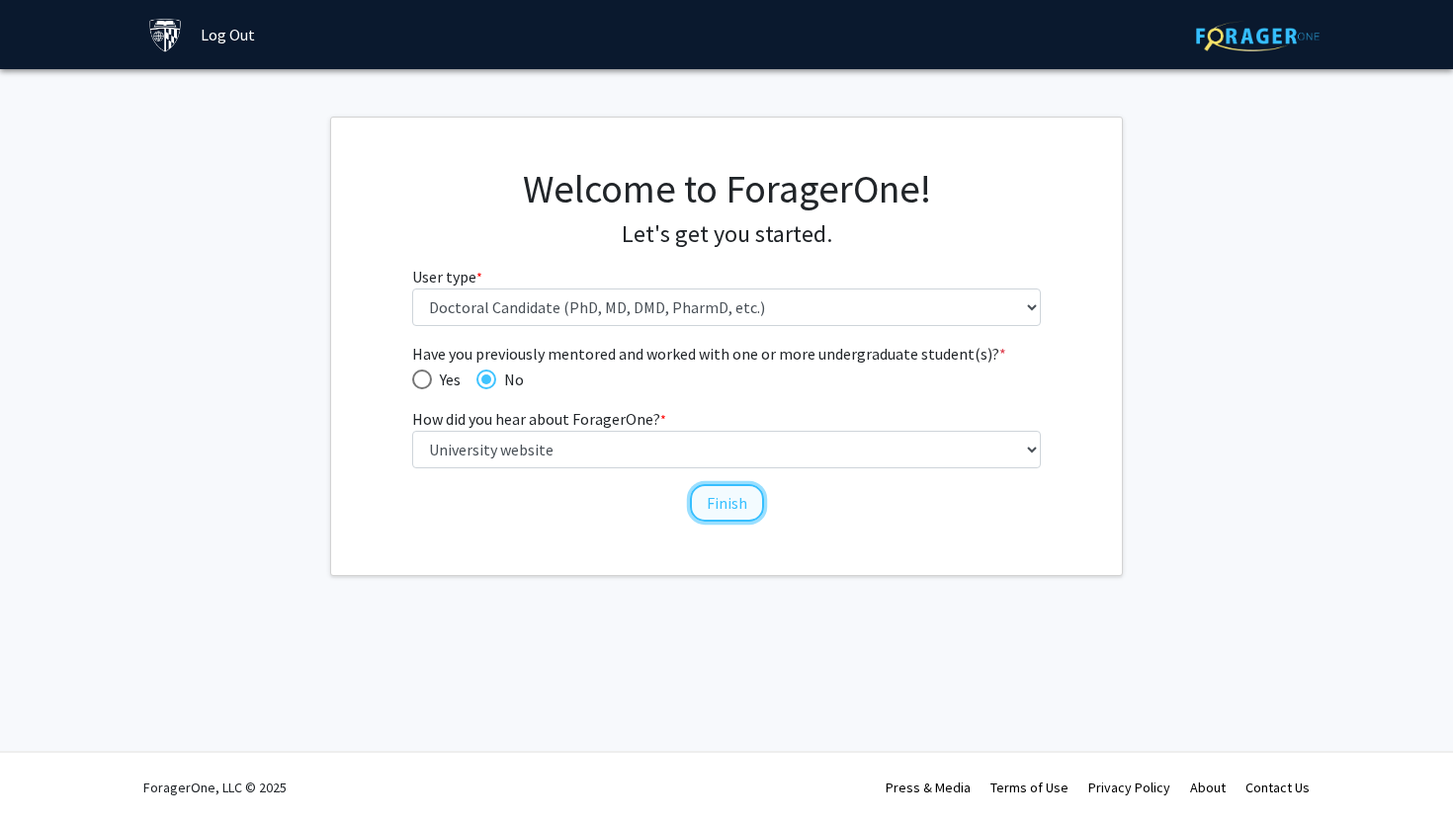
click at [724, 506] on button "Finish" at bounding box center [727, 503] width 74 height 38
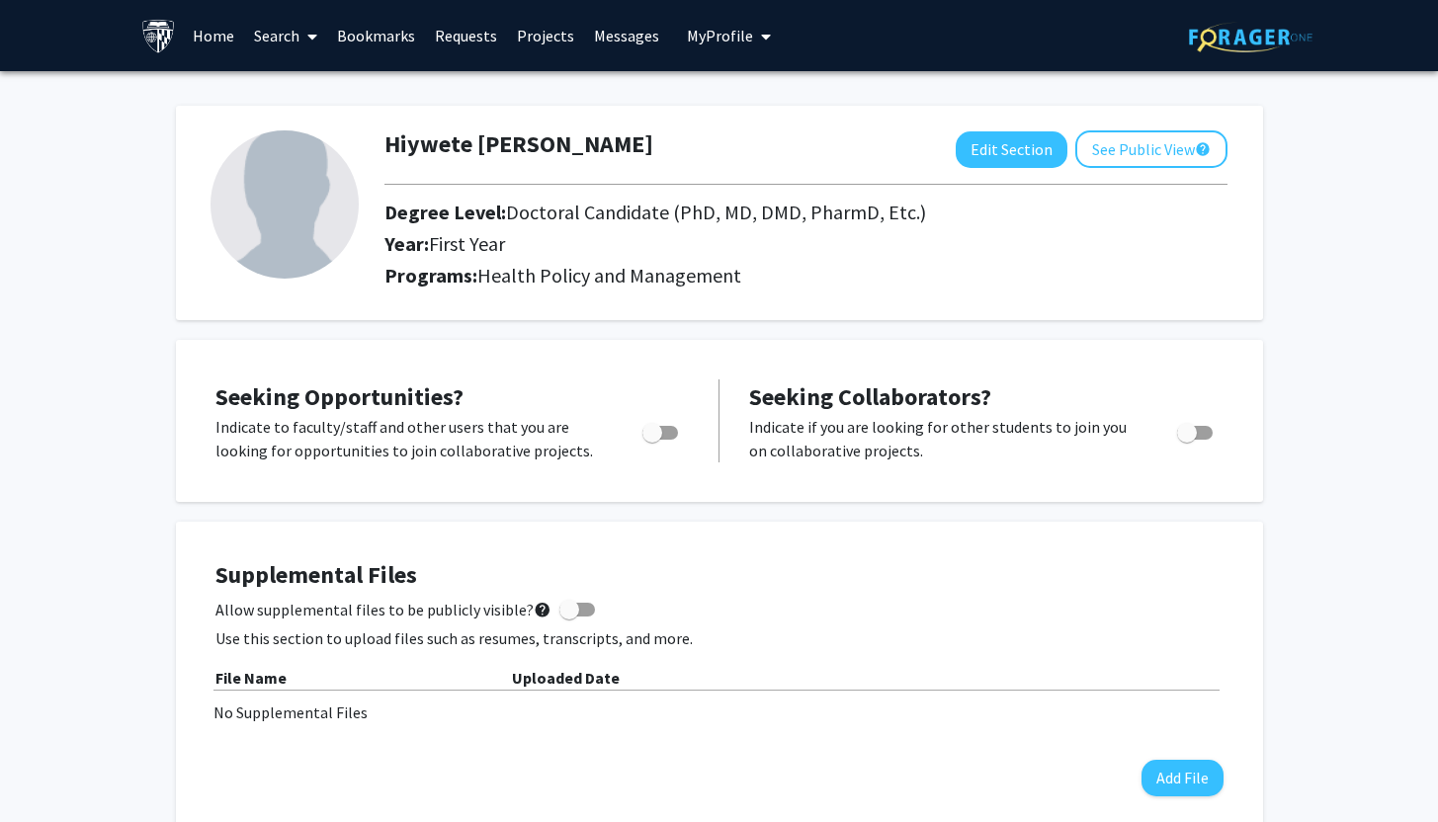
click at [672, 426] on span "Toggle" at bounding box center [660, 433] width 36 height 14
click at [652, 440] on input "Are you actively seeking opportunities?" at bounding box center [651, 440] width 1 height 1
checkbox input "true"
drag, startPoint x: 1005, startPoint y: 146, endPoint x: 1071, endPoint y: 151, distance: 66.4
click at [991, 213] on div "Hiywete Solomon Edit Section See Public View help Degree Level: Doctoral Candid…" at bounding box center [806, 212] width 873 height 165
